Goal: Transaction & Acquisition: Purchase product/service

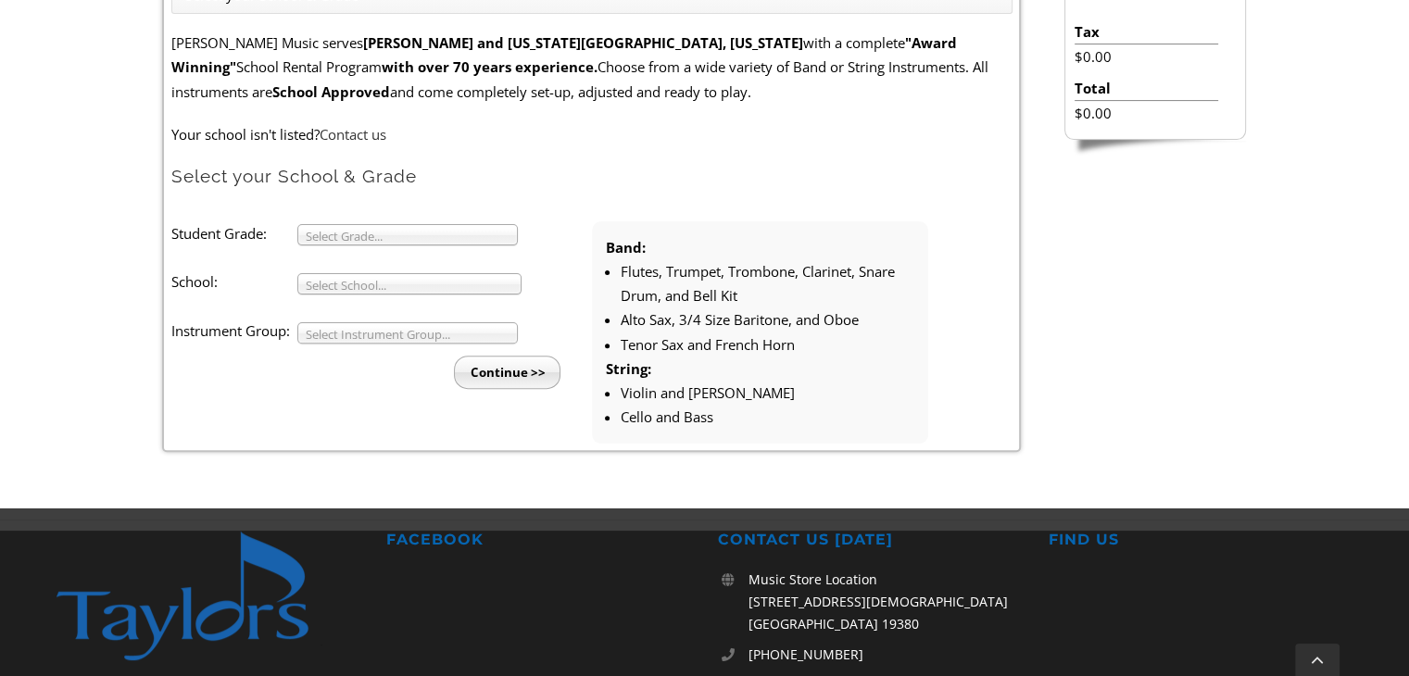
scroll to position [591, 0]
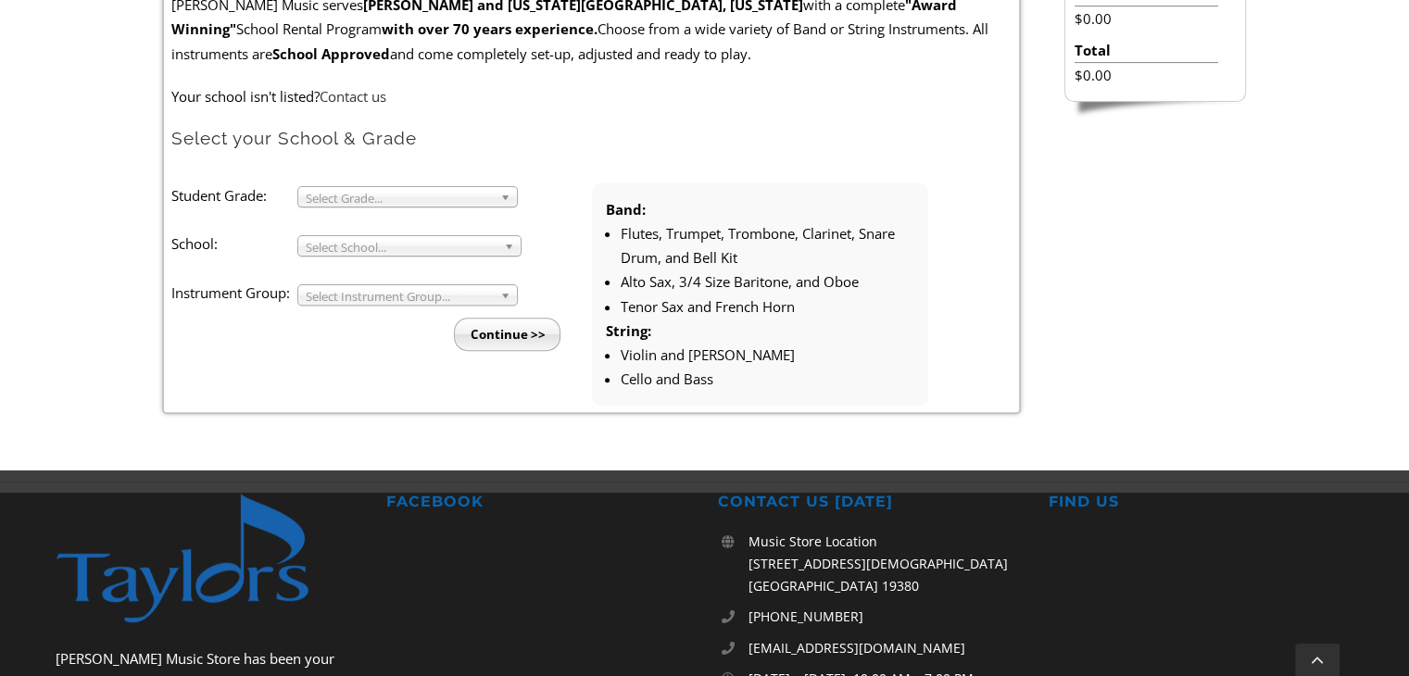
click at [396, 196] on span "Select Grade..." at bounding box center [399, 198] width 187 height 22
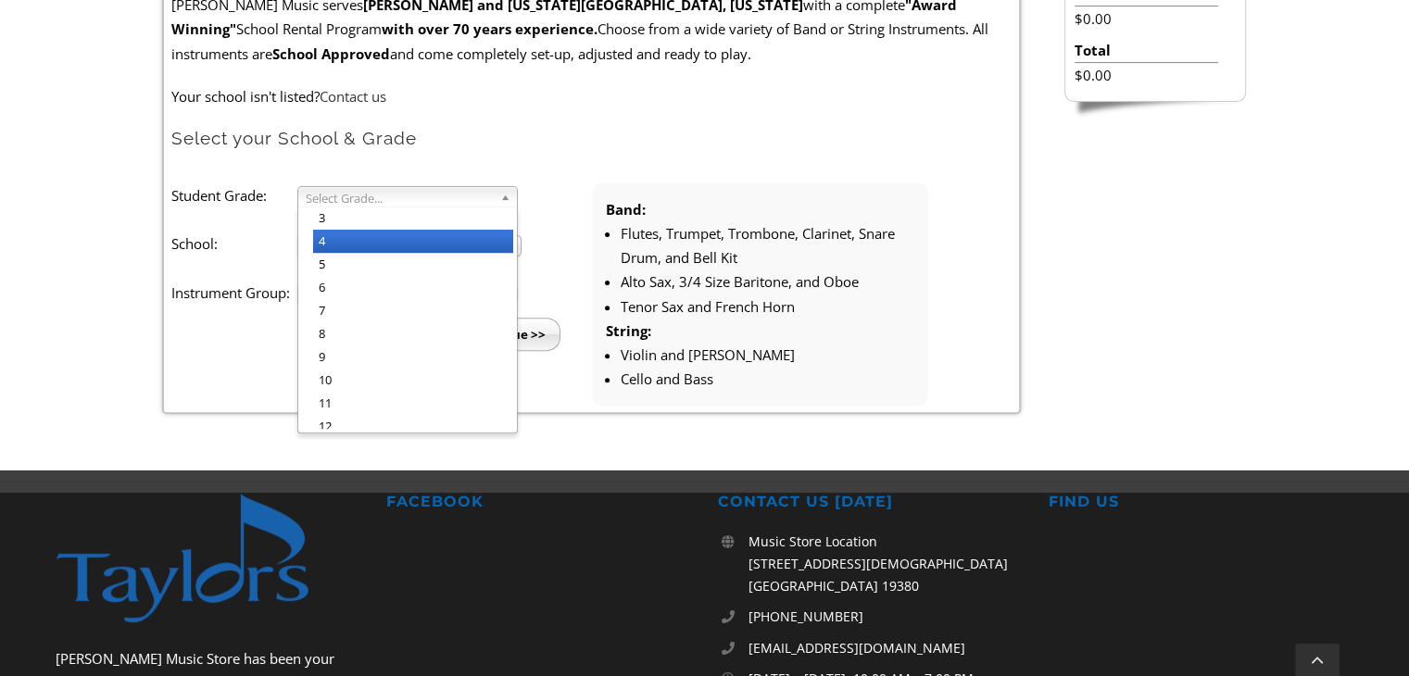
click at [345, 235] on li "4" at bounding box center [413, 241] width 200 height 23
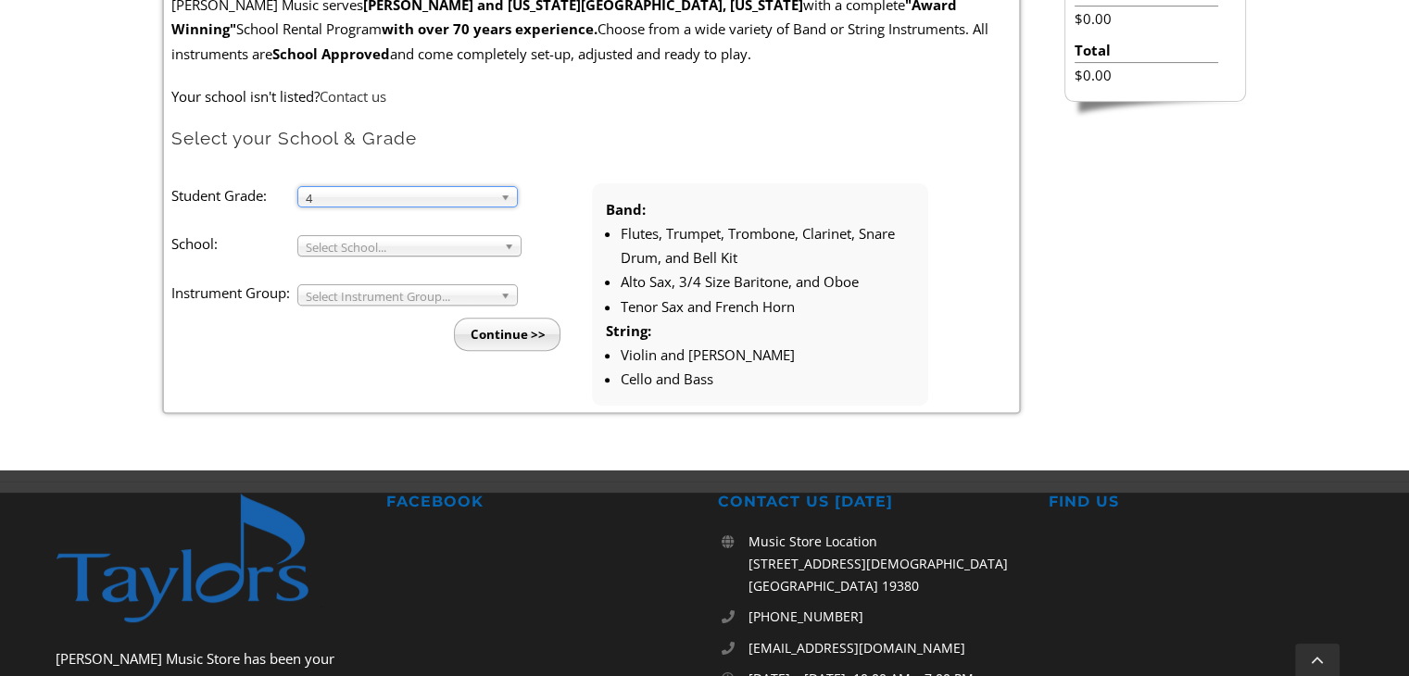
click at [345, 245] on span "Select School..." at bounding box center [401, 247] width 191 height 22
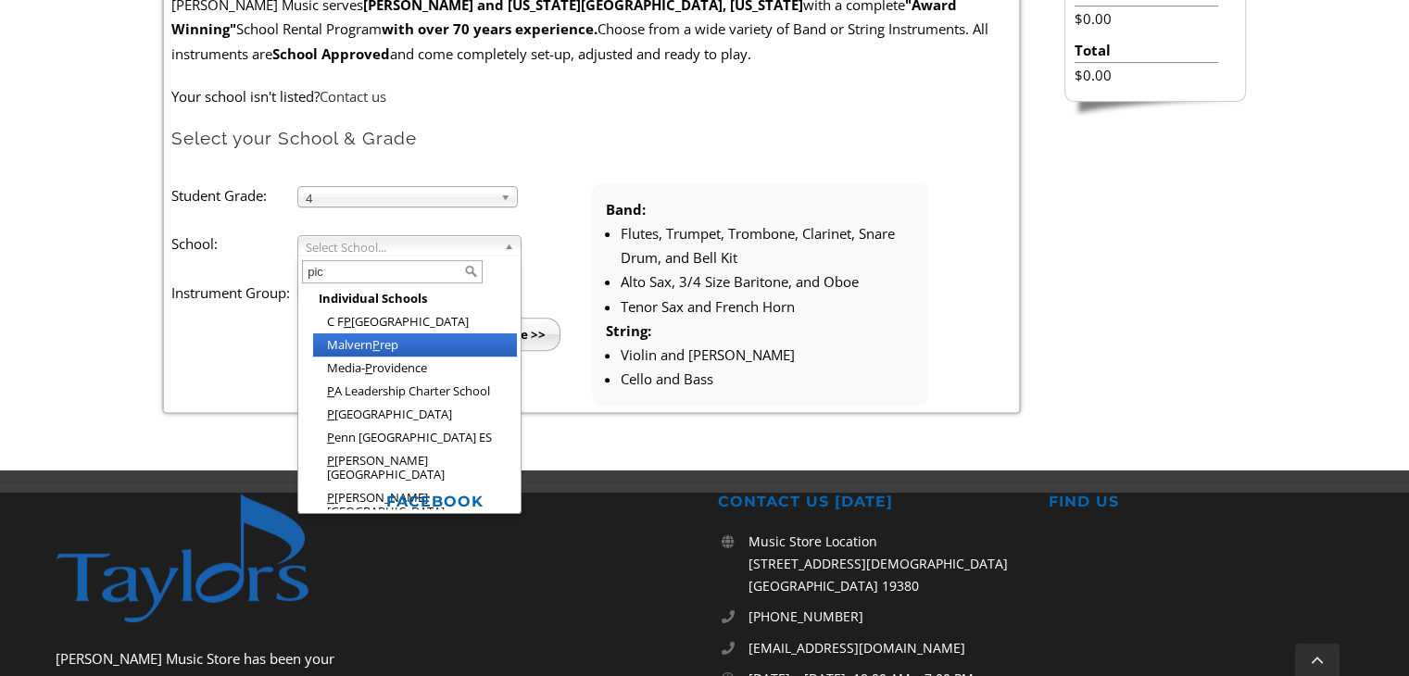
type input "pick"
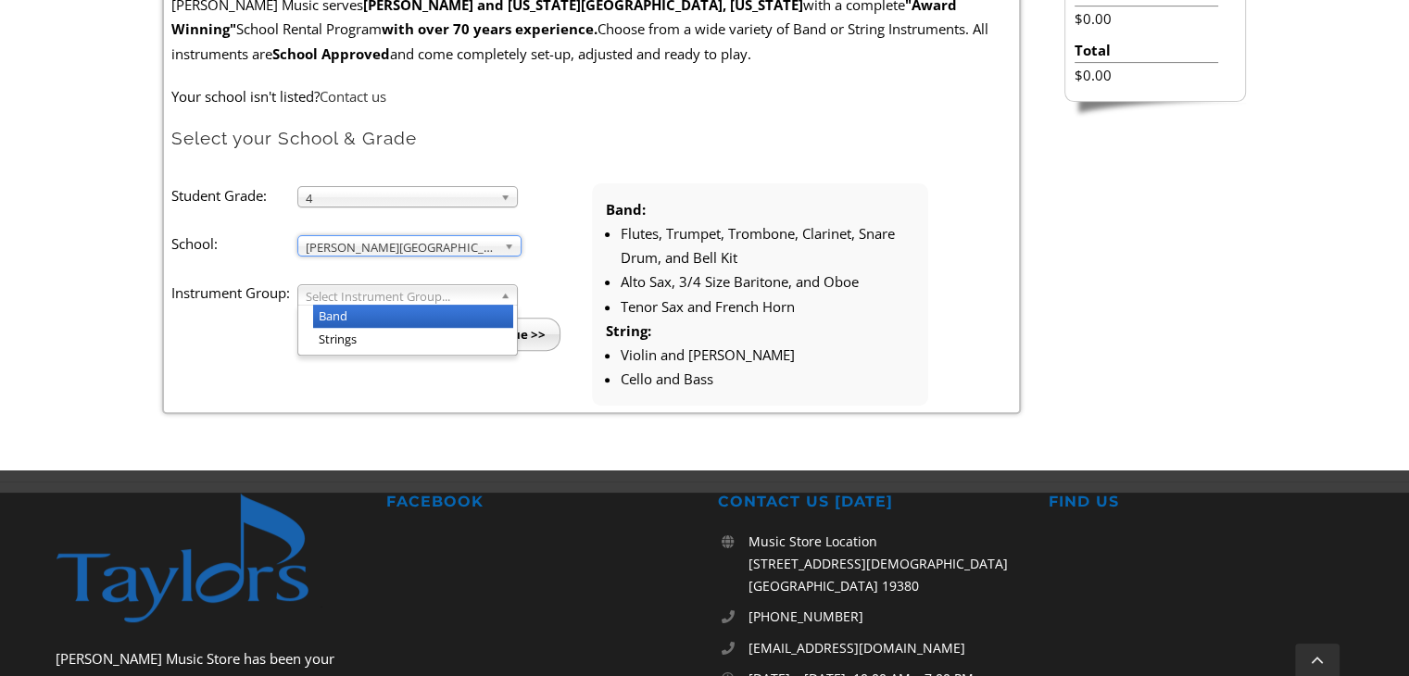
click at [441, 294] on span "Select Instrument Group..." at bounding box center [399, 296] width 187 height 22
click at [351, 315] on li "Band" at bounding box center [413, 316] width 200 height 23
click at [523, 332] on input "Continue >>" at bounding box center [507, 334] width 107 height 33
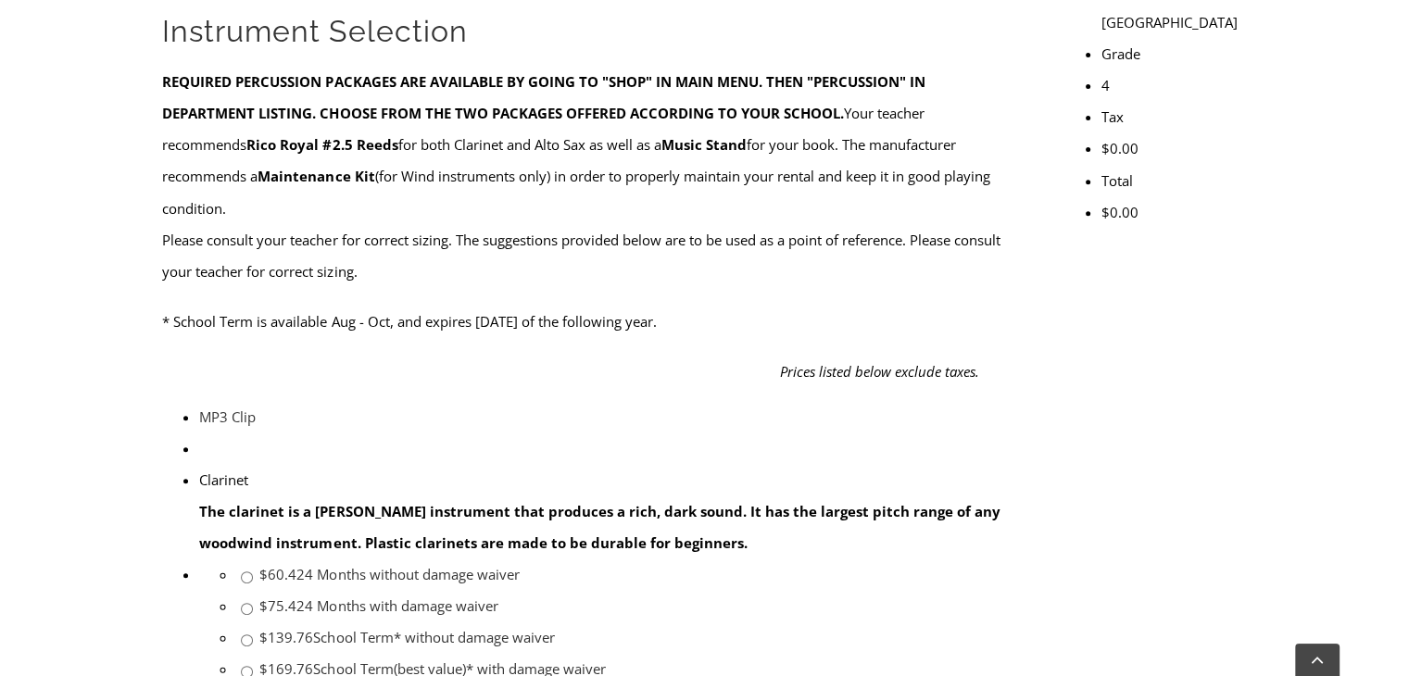
scroll to position [674, 0]
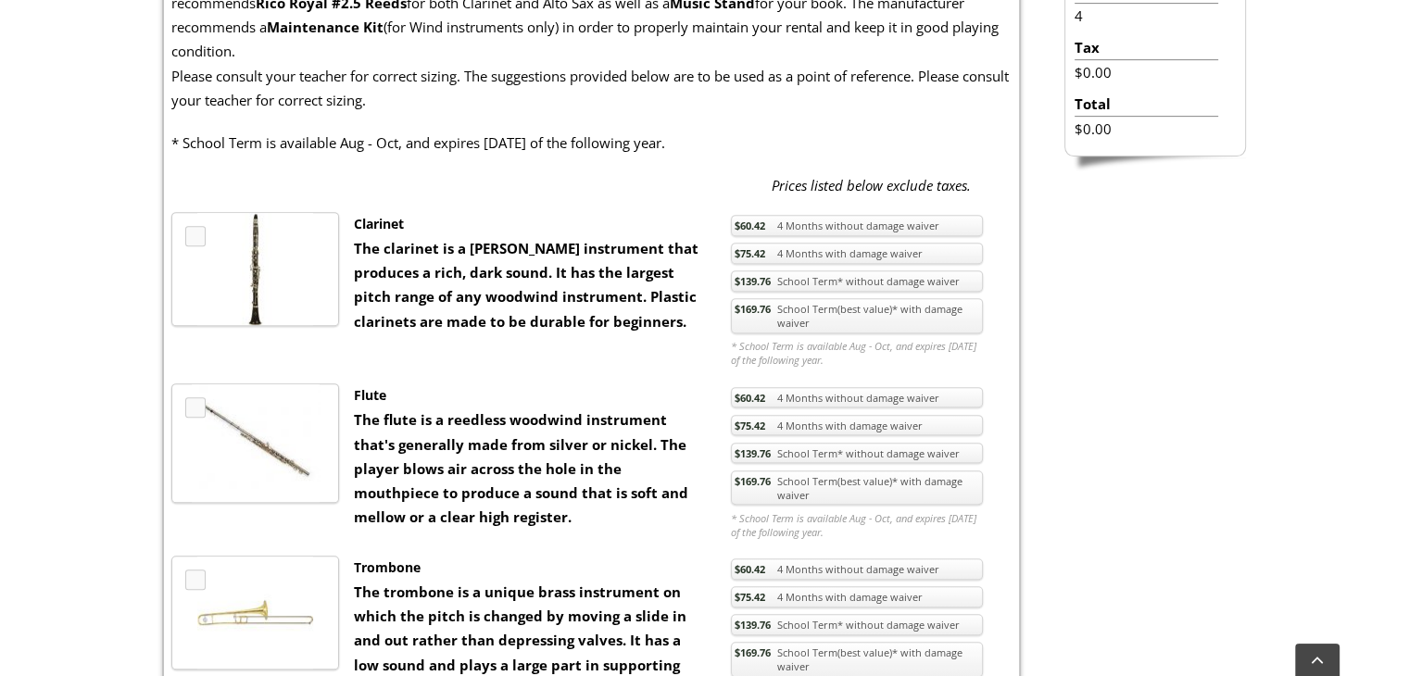
click at [785, 253] on link "$75.42 4 Months with damage waiver" at bounding box center [857, 253] width 252 height 21
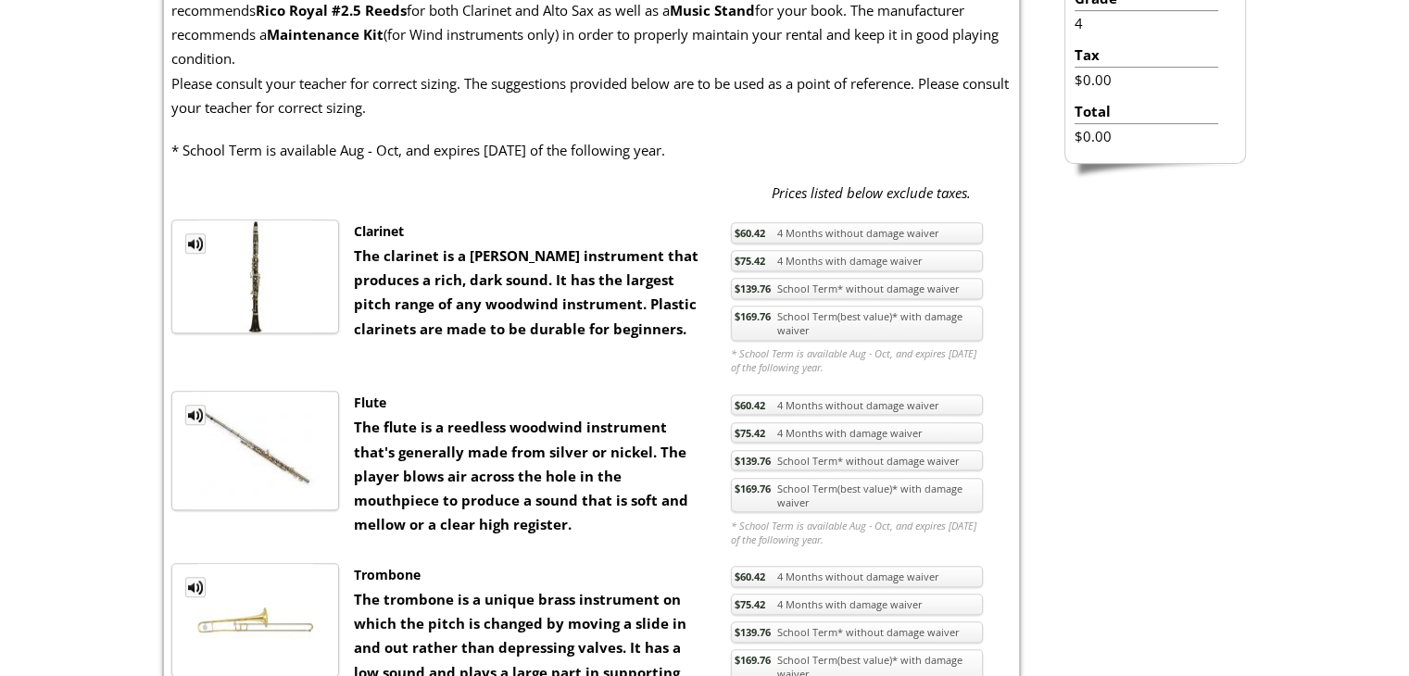
click at [774, 320] on link "$169.76 School Term(best value)* with damage waiver" at bounding box center [857, 323] width 252 height 35
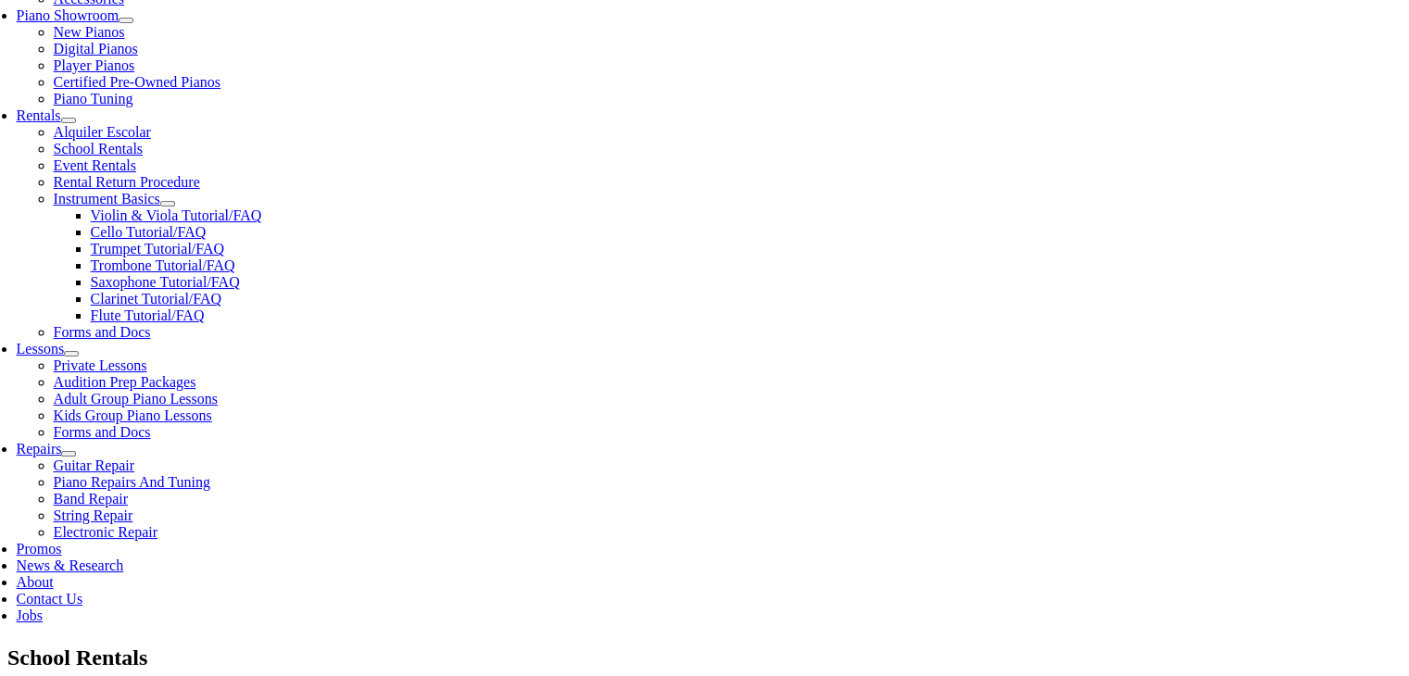
scroll to position [567, 0]
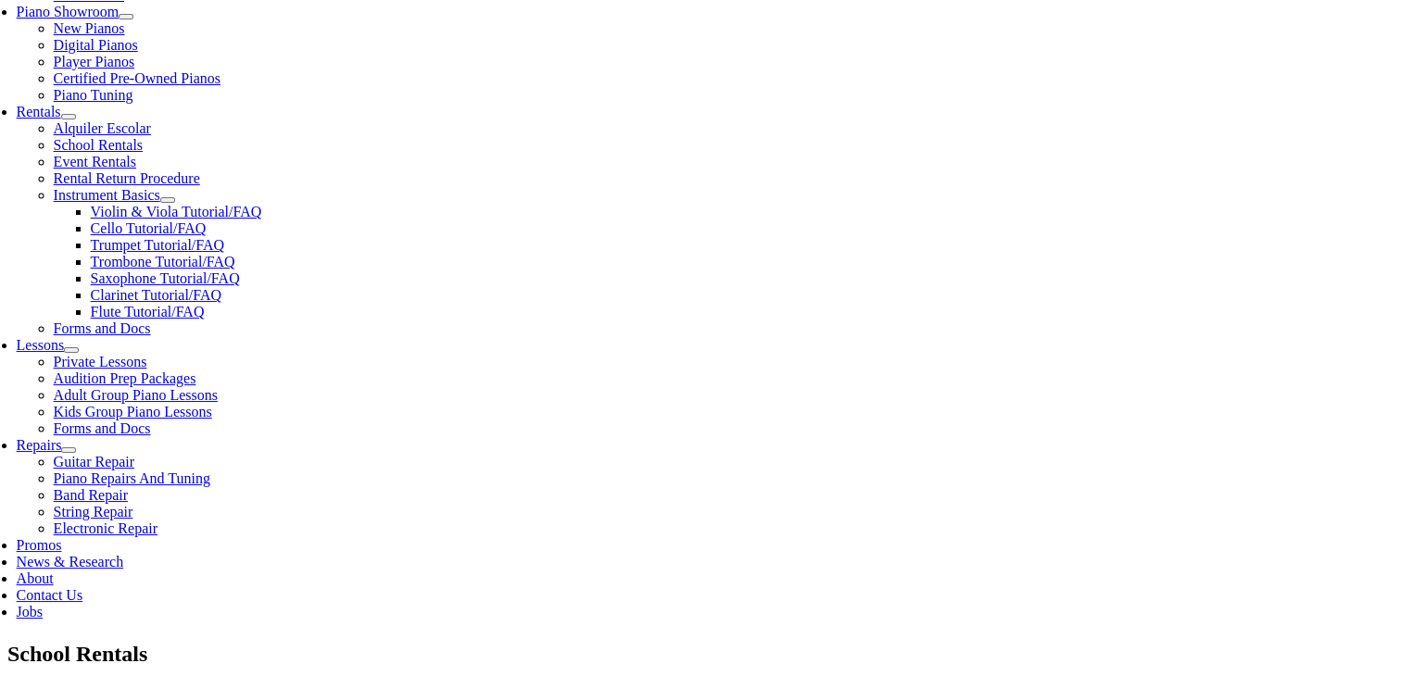
checkbox input"] "true"
drag, startPoint x: 467, startPoint y: 545, endPoint x: 194, endPoint y: 530, distance: 272.7
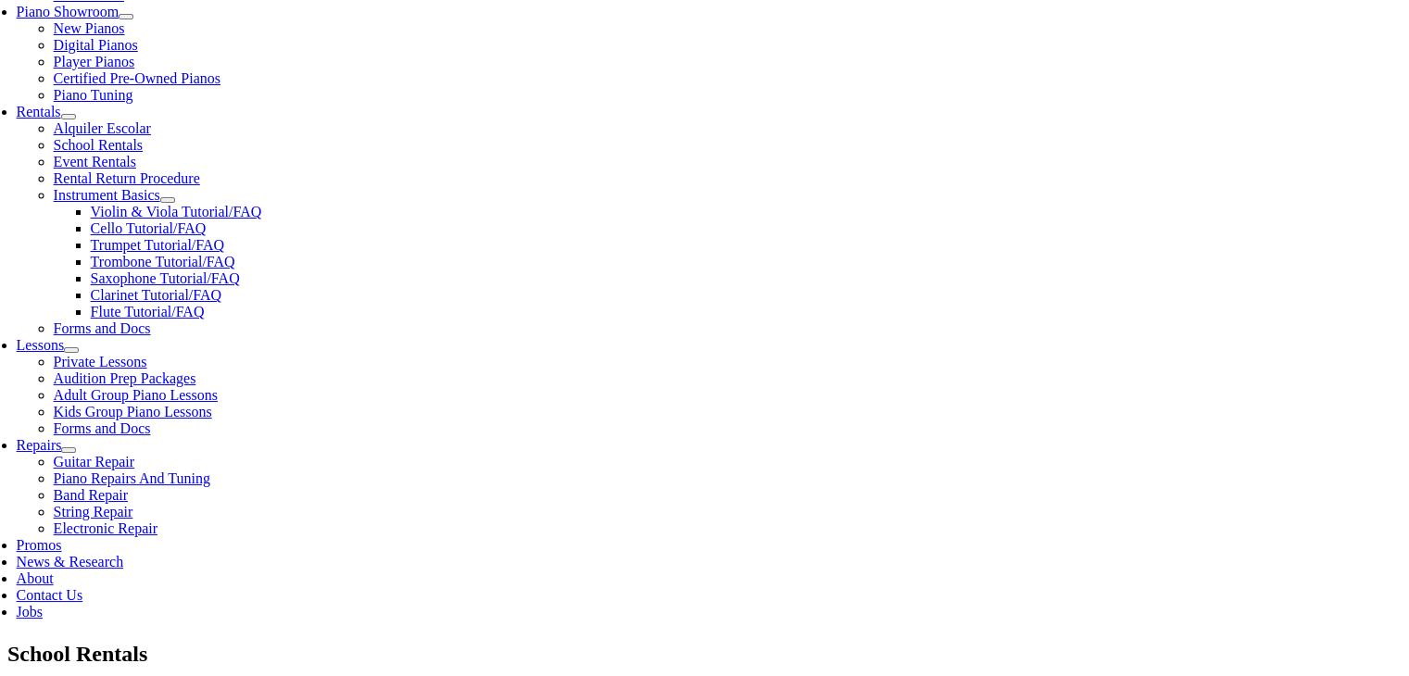
copy li "Rico Royal 10 Pack of #2.5 Clarinet Reeds"
drag, startPoint x: 194, startPoint y: 394, endPoint x: 379, endPoint y: 403, distance: 184.5
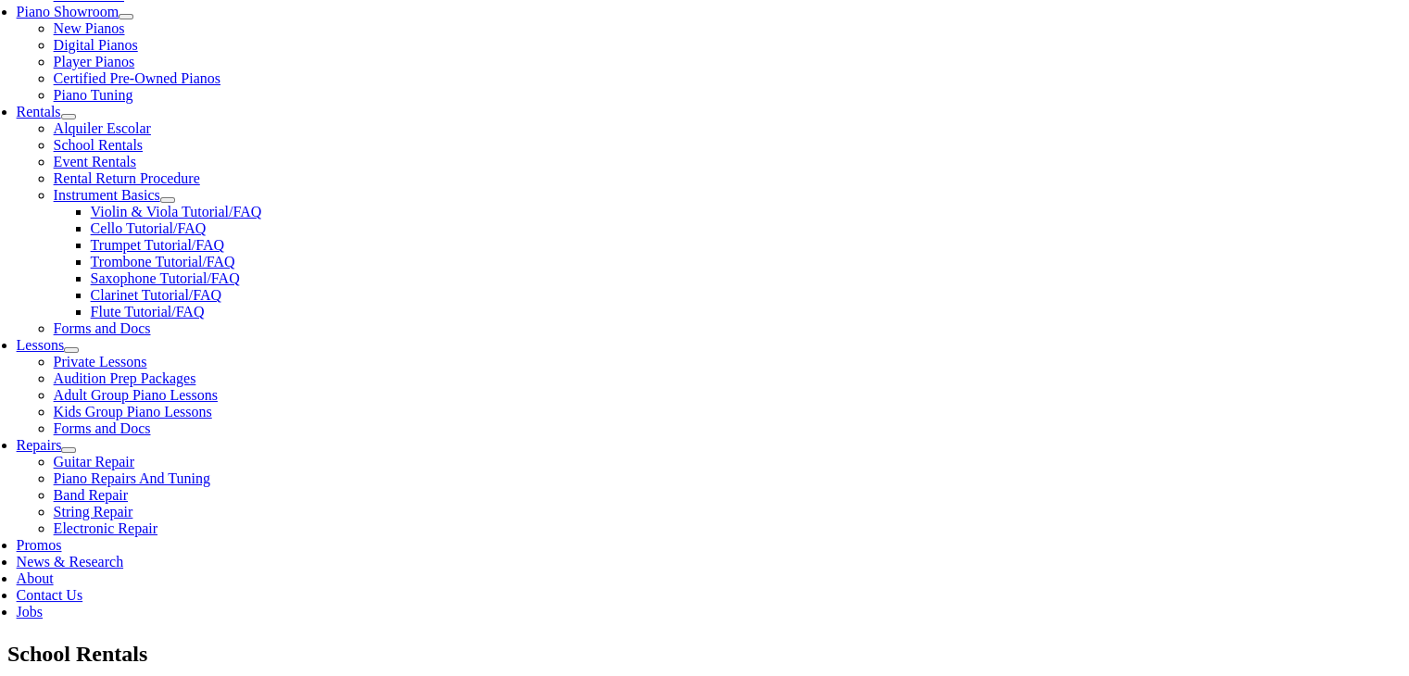
copy li "Maintenence Kit for Clarinet"
checkbox input"] "false"
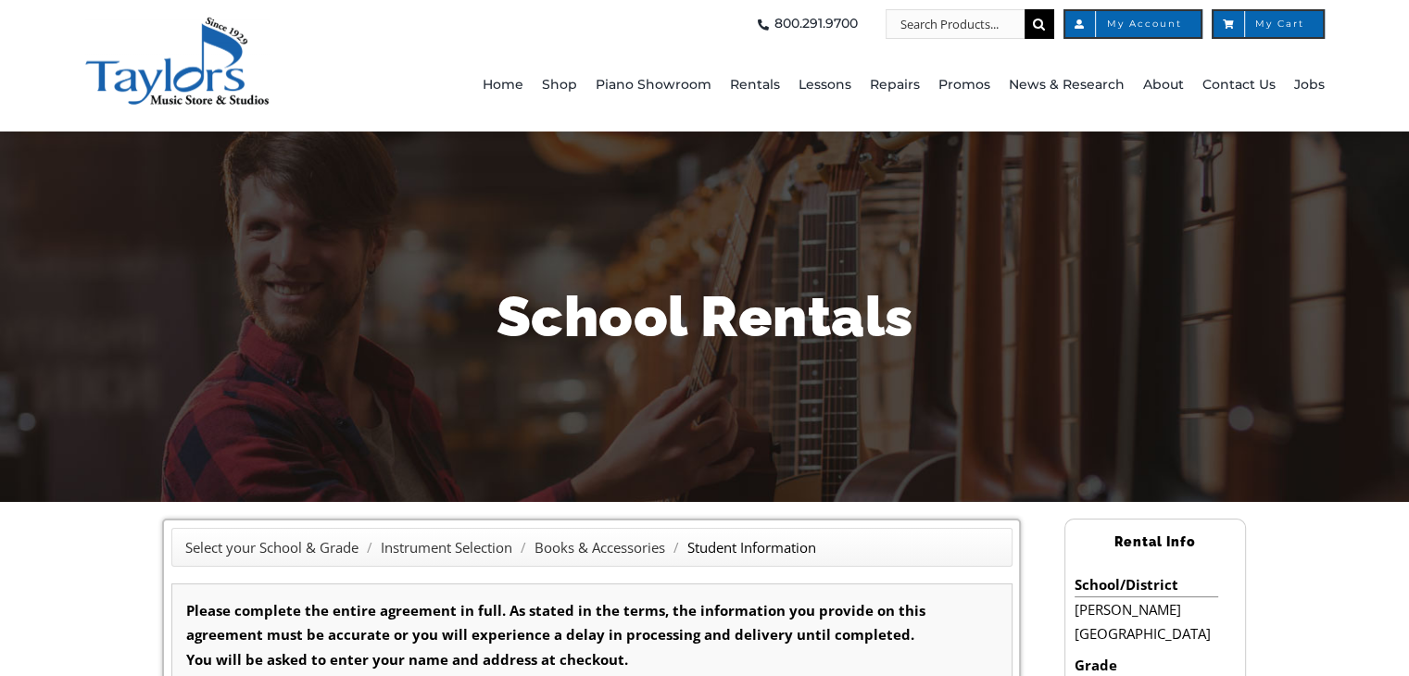
type input "1"
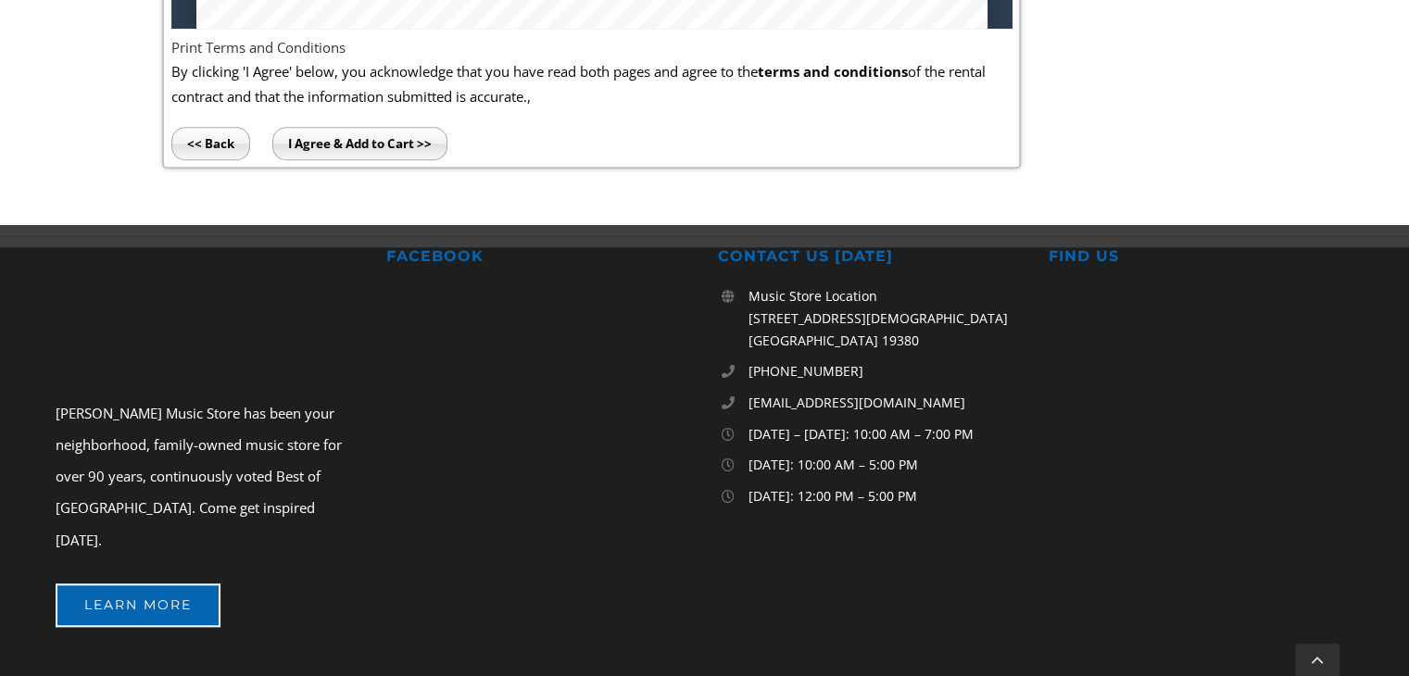
scroll to position [1532, 0]
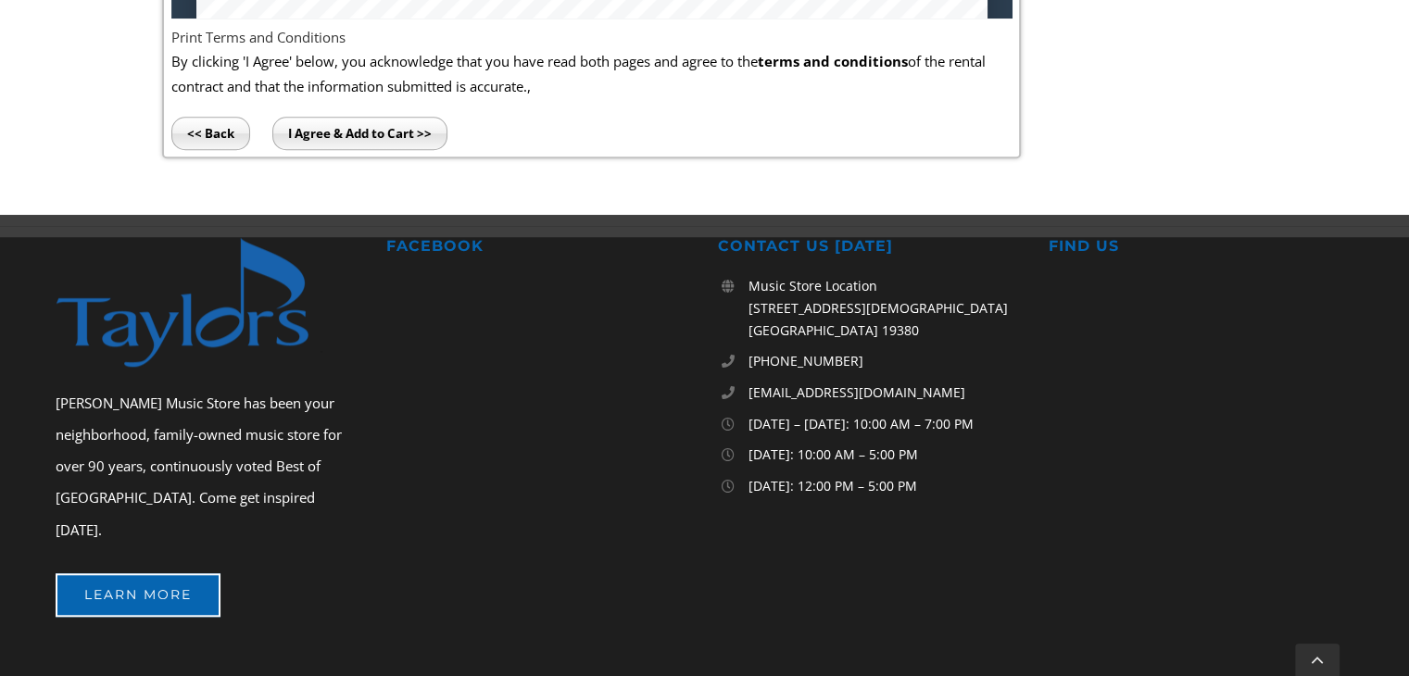
click at [196, 122] on input "<< Back" at bounding box center [210, 133] width 79 height 33
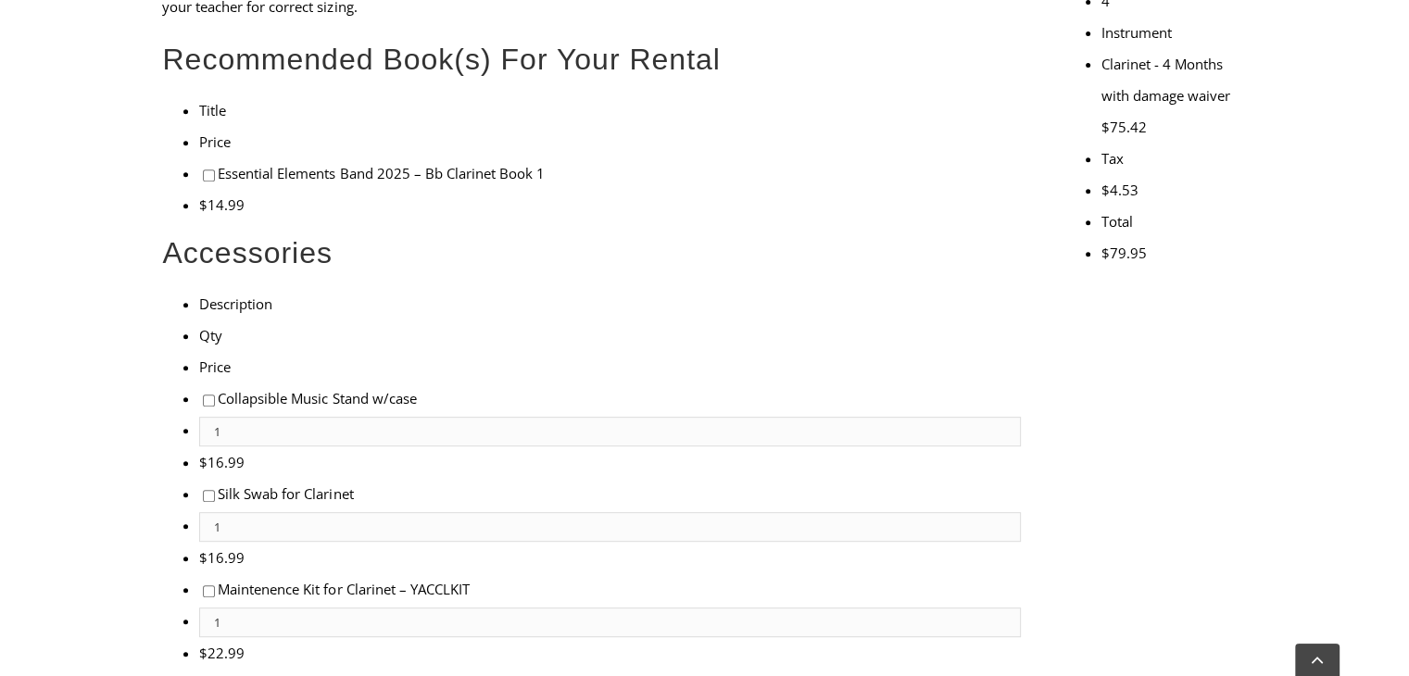
scroll to position [794, 0]
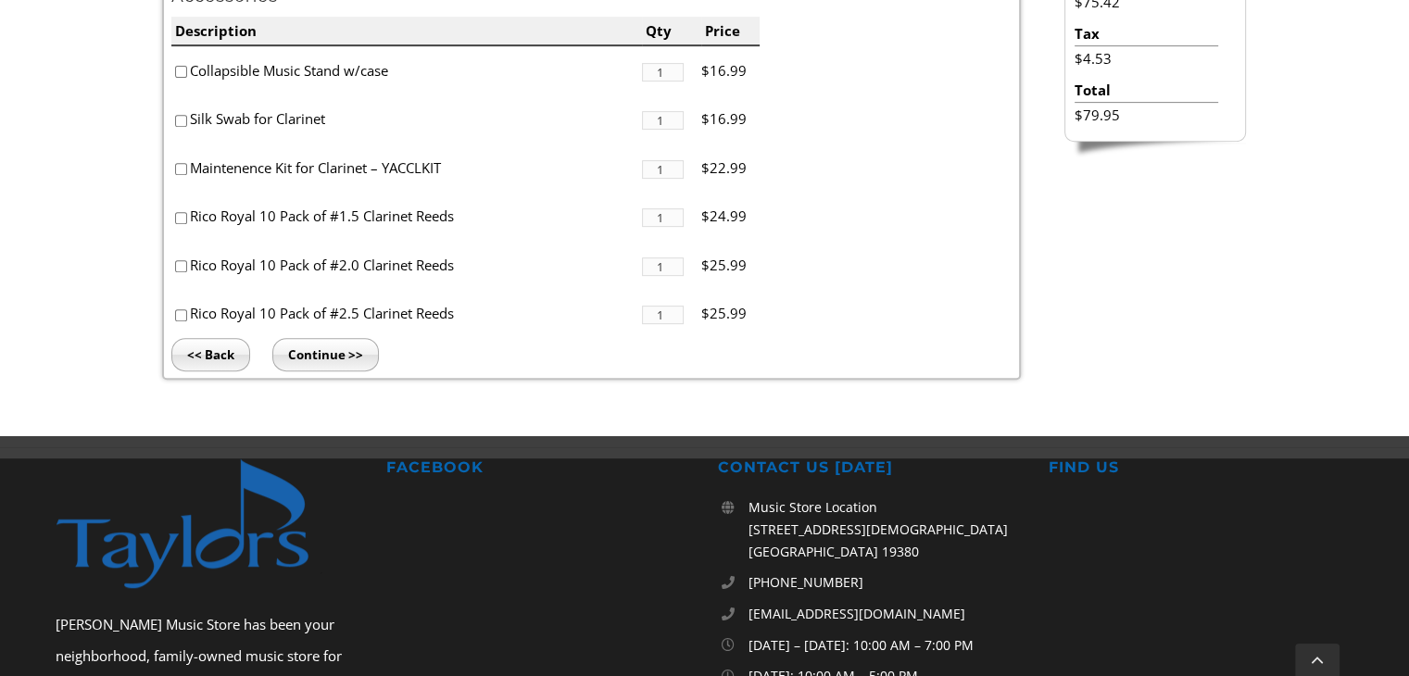
click at [221, 357] on input "<< Back" at bounding box center [210, 354] width 79 height 33
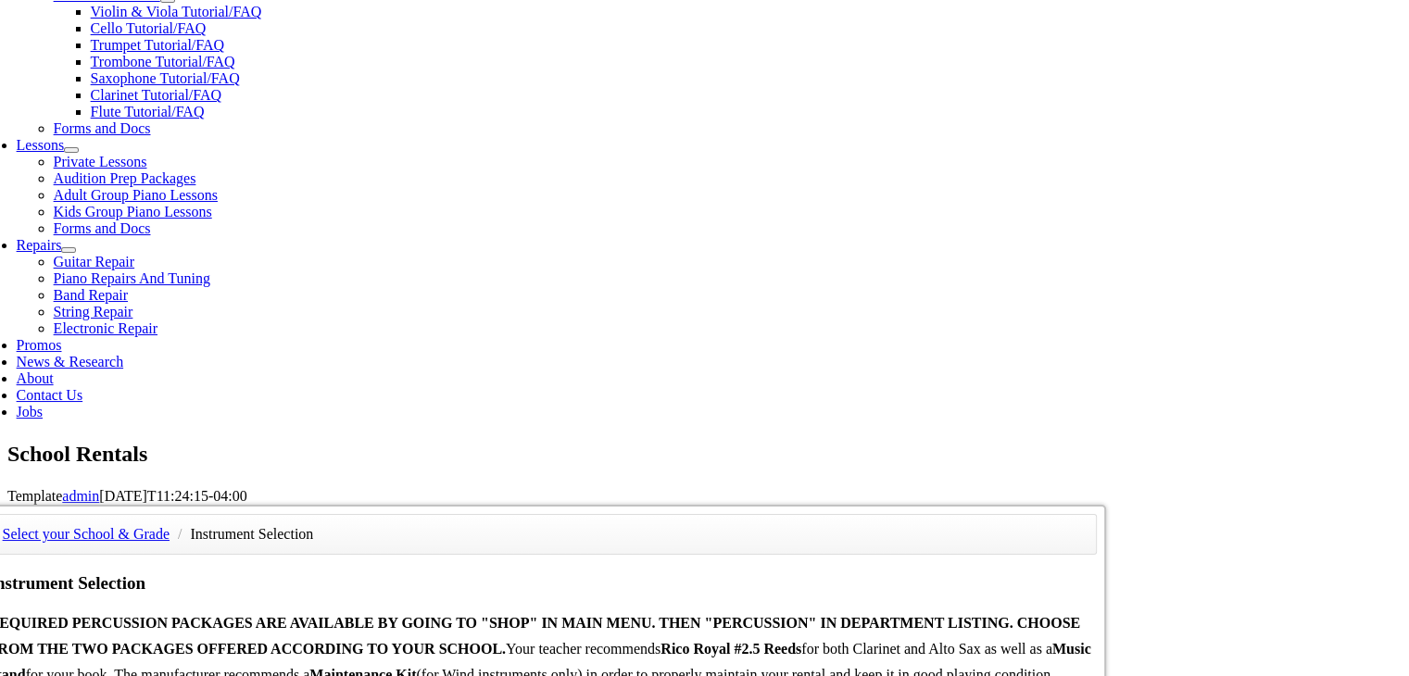
scroll to position [804, 0]
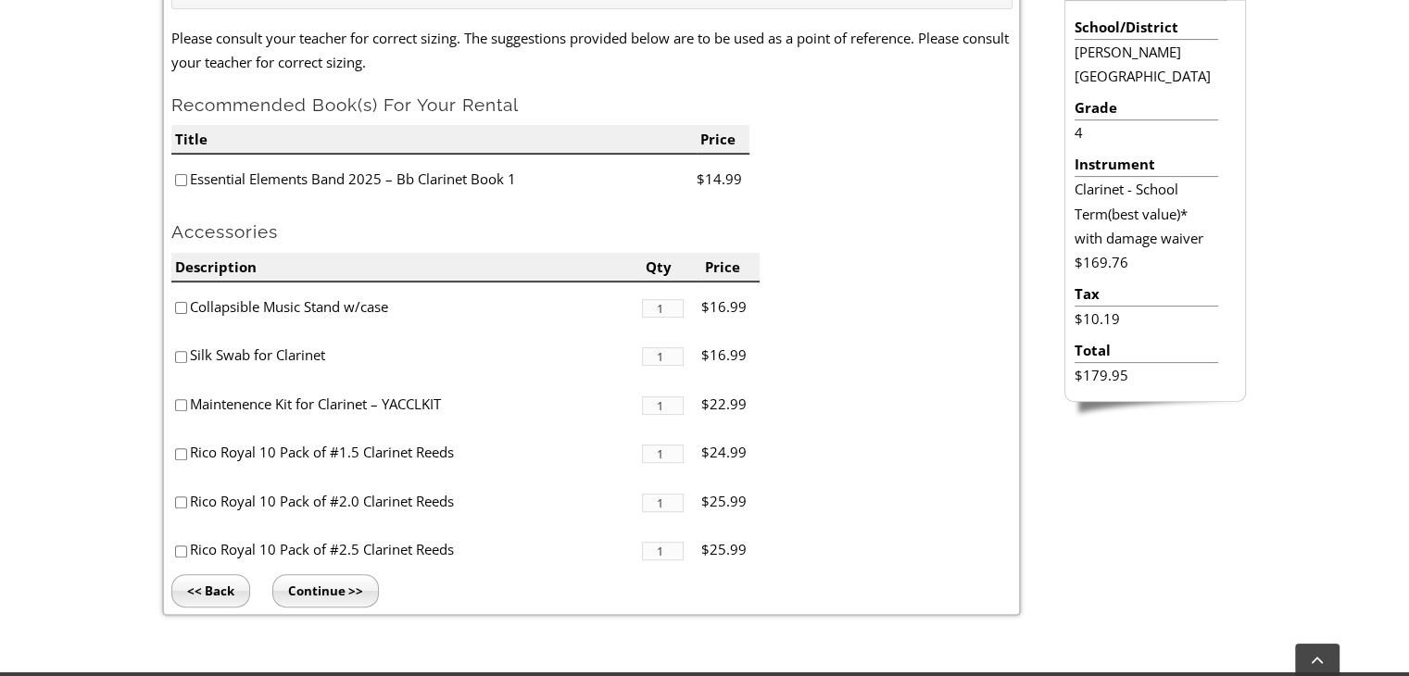
scroll to position [562, 0]
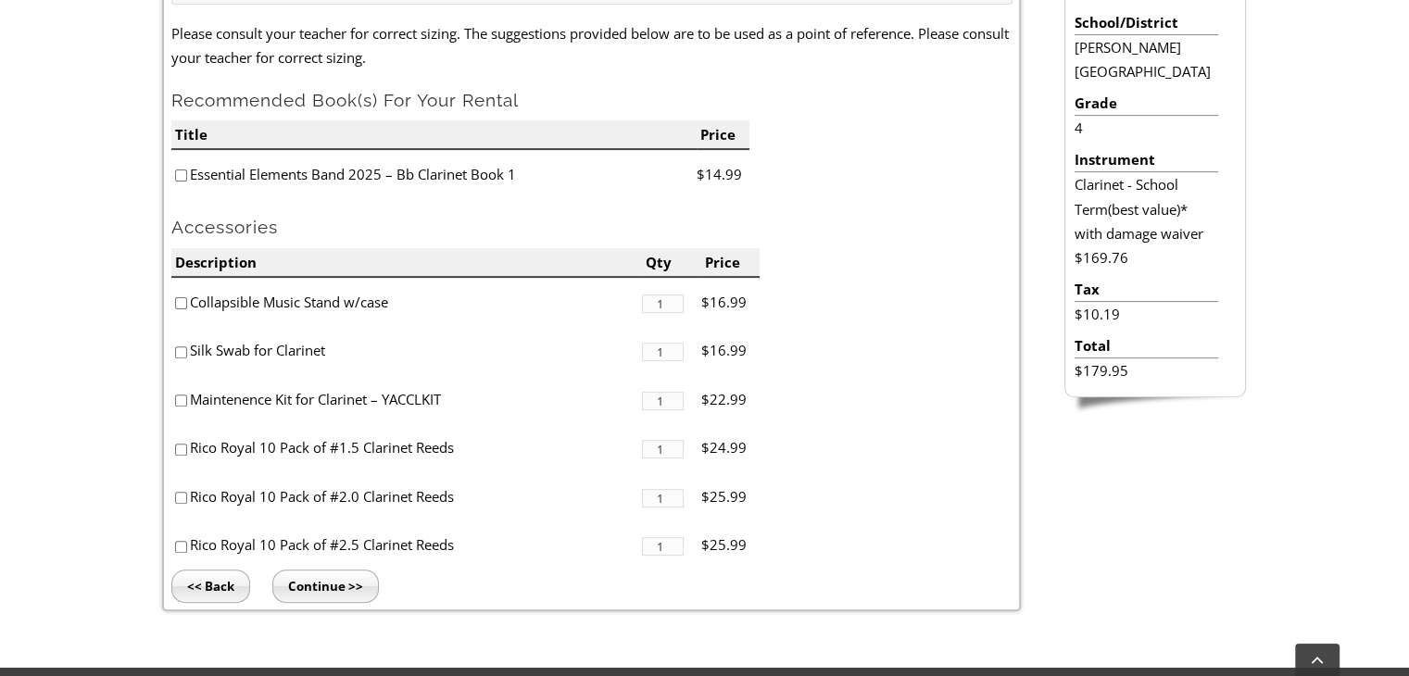
click at [178, 545] on input"] "checkbox" at bounding box center [181, 547] width 12 height 12
checkbox input"] "true"
click at [341, 580] on input "Continue >>" at bounding box center [325, 586] width 107 height 33
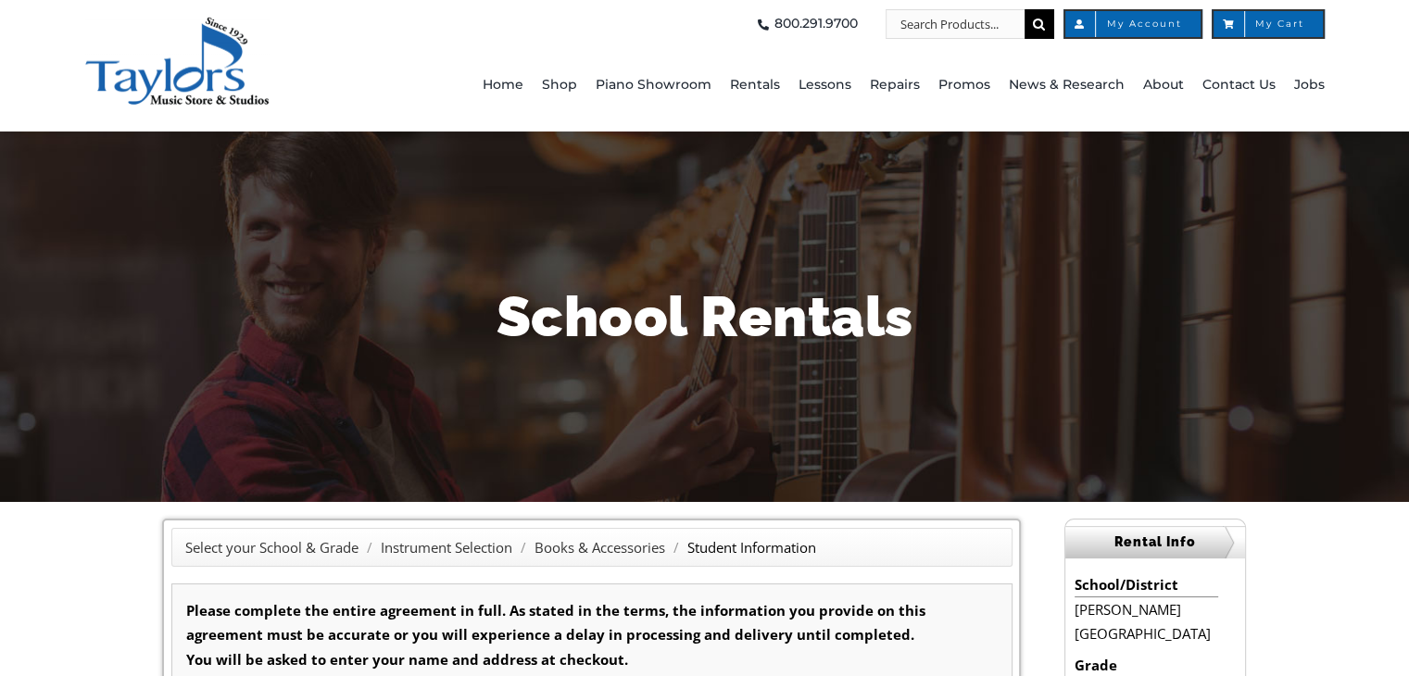
type input "1"
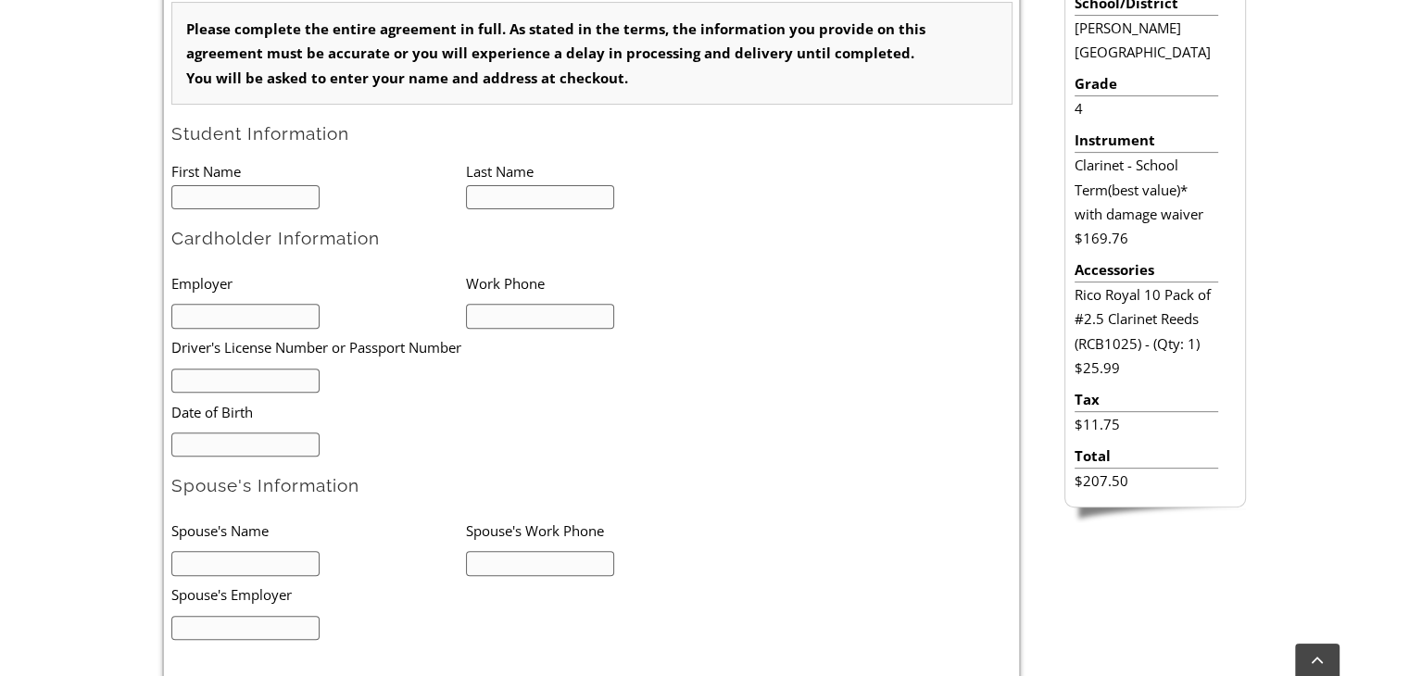
scroll to position [576, 0]
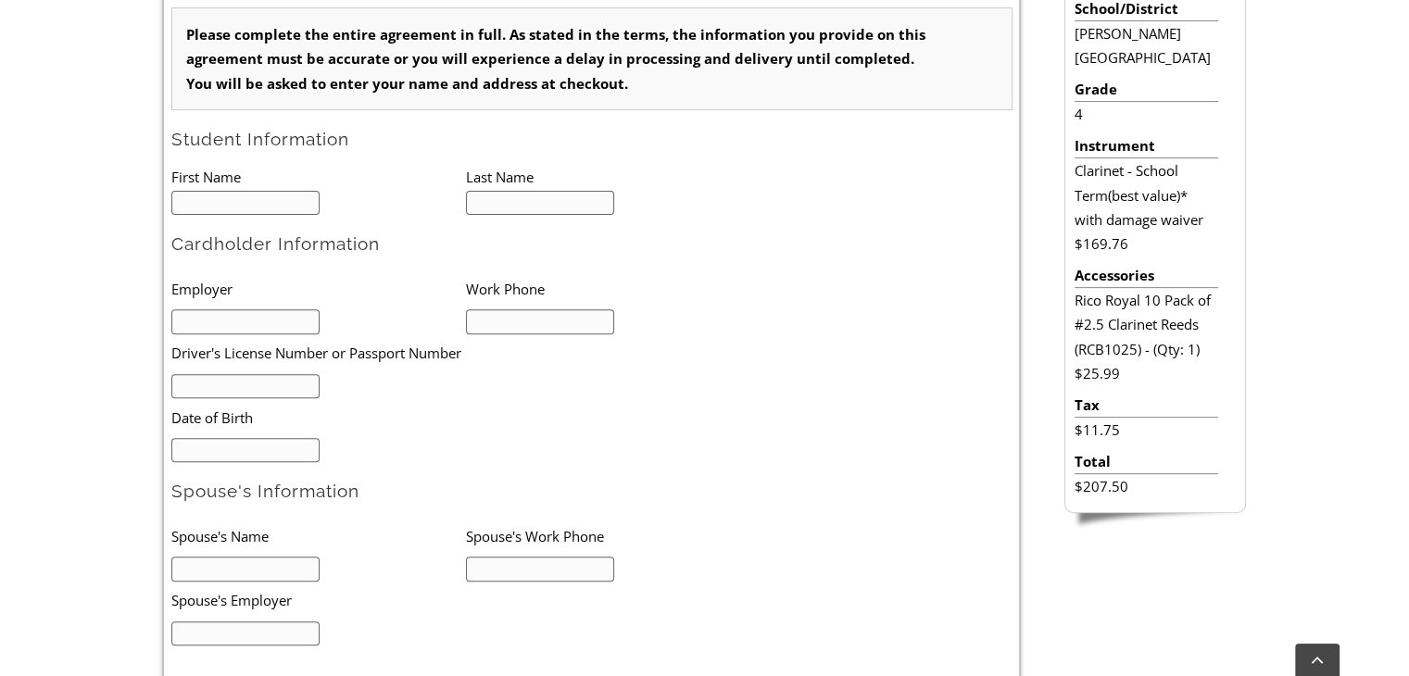
click at [228, 200] on input "text" at bounding box center [245, 203] width 149 height 25
